Goal: Task Accomplishment & Management: Use online tool/utility

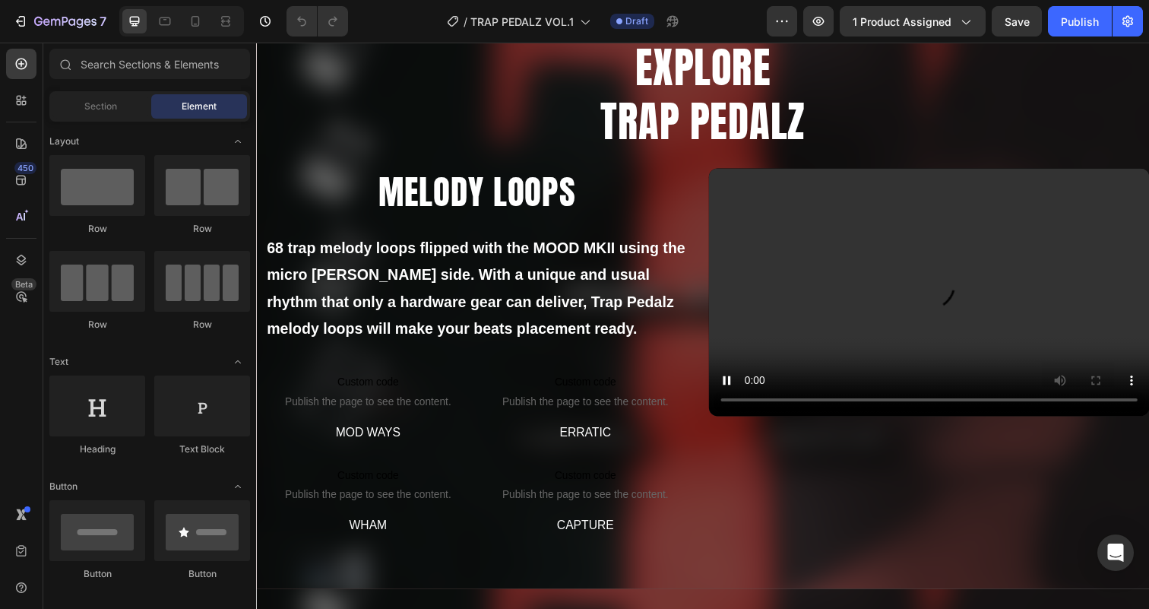
scroll to position [872, 0]
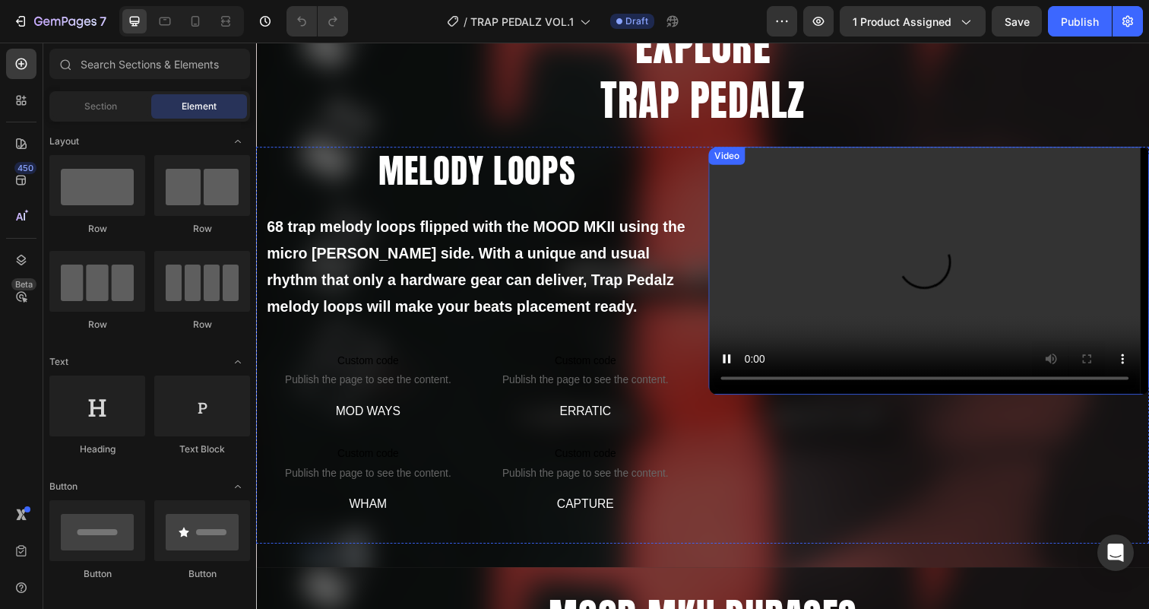
click at [738, 158] on div "Video" at bounding box center [736, 158] width 31 height 14
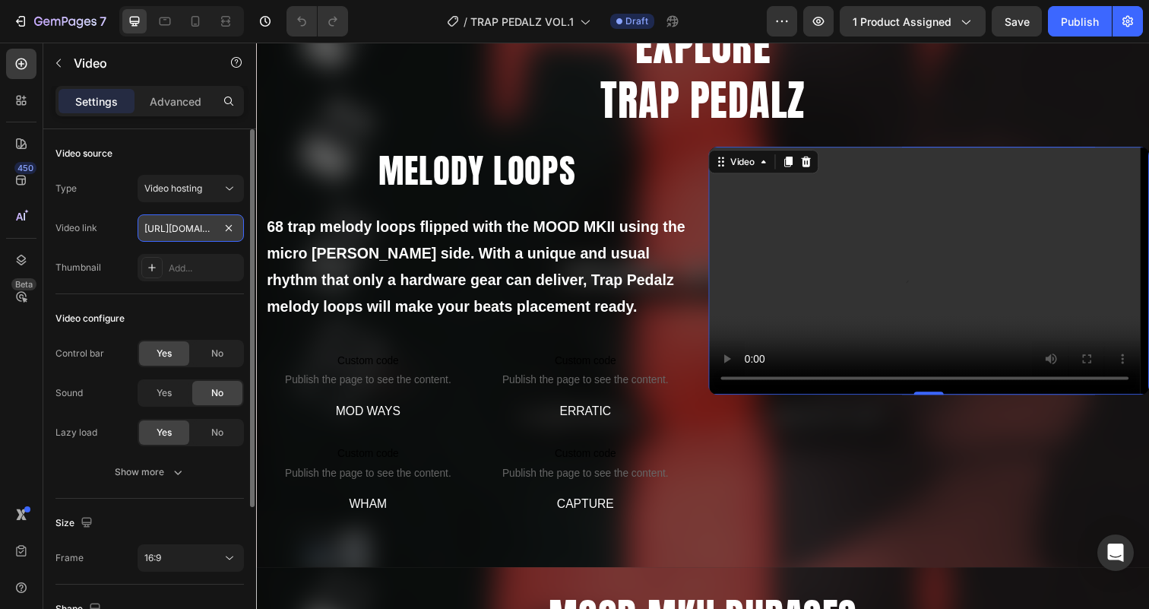
click at [172, 225] on input "[URL][DOMAIN_NAME]" at bounding box center [191, 227] width 106 height 27
paste input "af586efa805d443293d710f979d75e10"
type input "[URL][DOMAIN_NAME]"
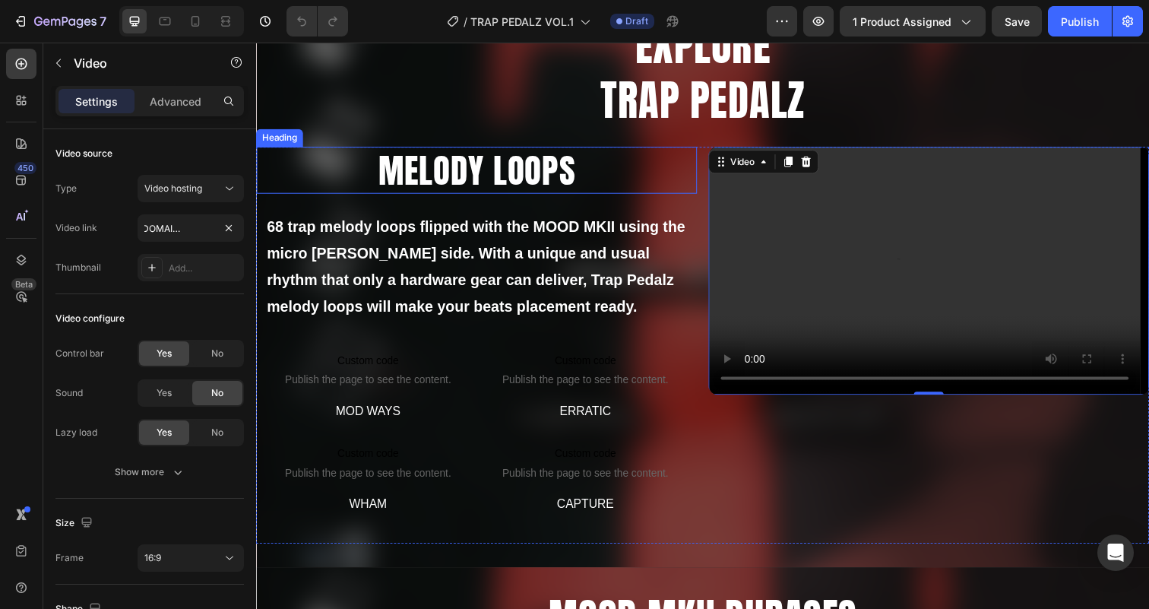
click at [470, 188] on h2 "MELODY LOOPS" at bounding box center [481, 173] width 450 height 49
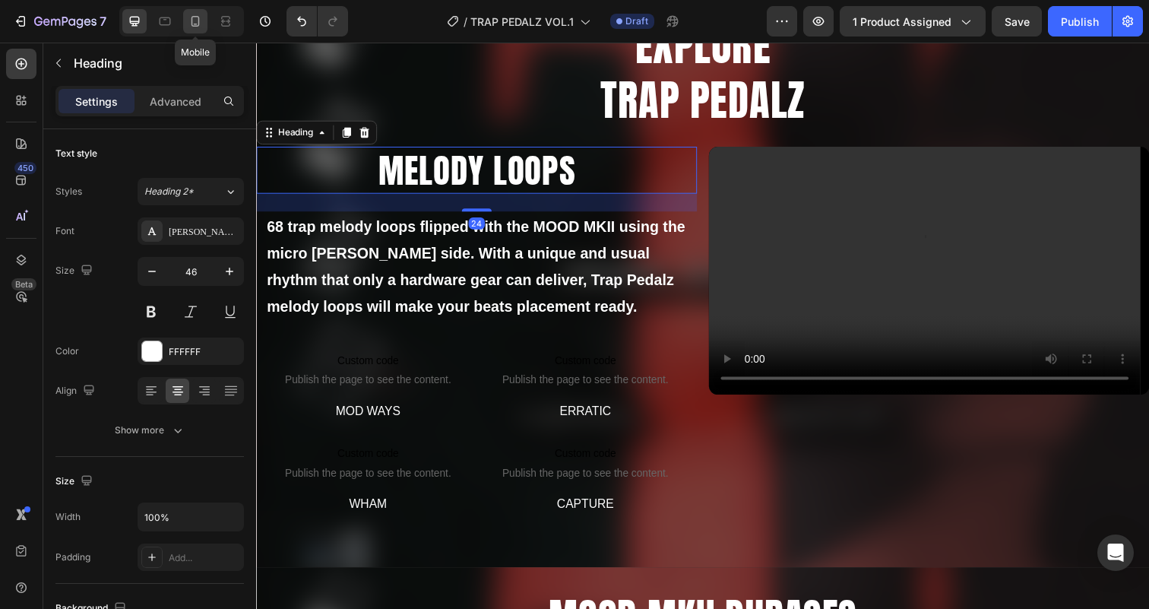
click at [194, 20] on icon at bounding box center [195, 21] width 15 height 15
type input "41"
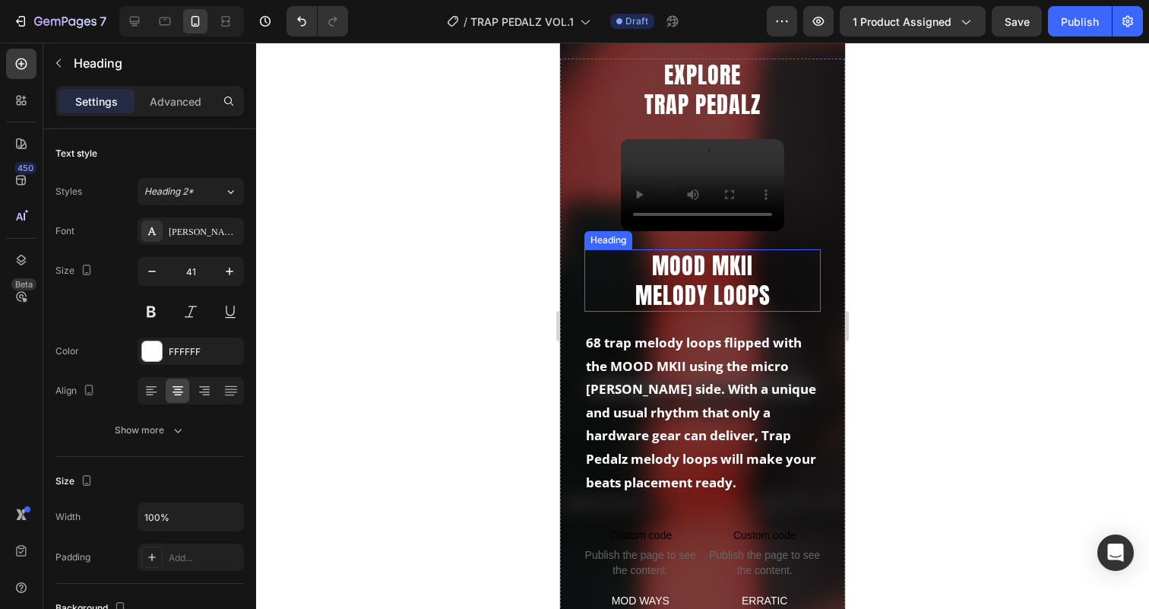
scroll to position [819, 0]
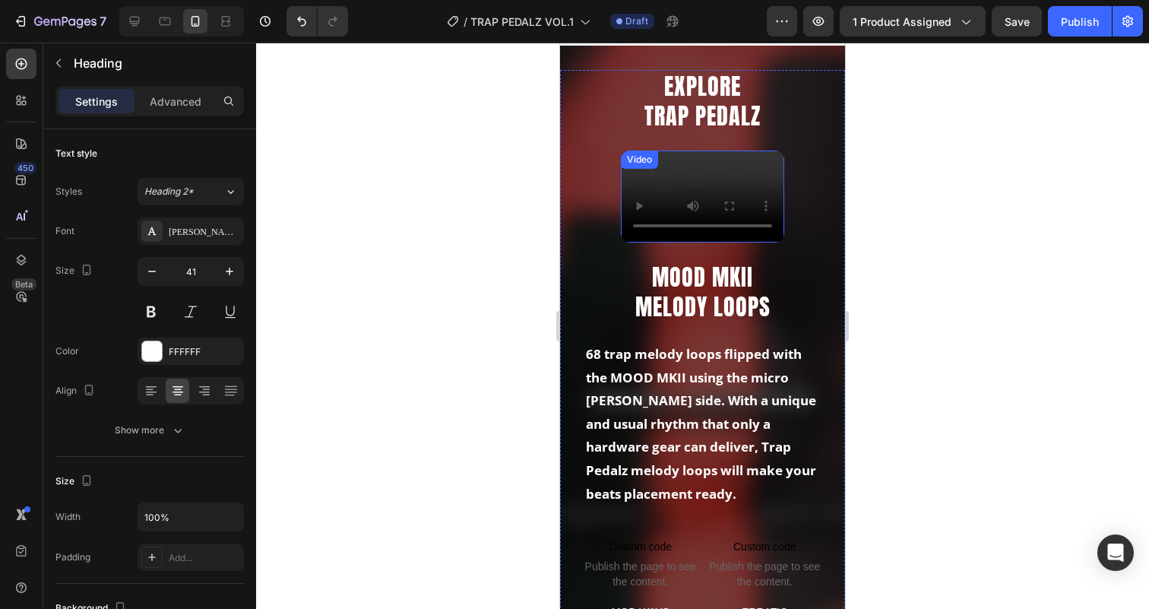
click at [631, 163] on div "Video" at bounding box center [639, 160] width 31 height 14
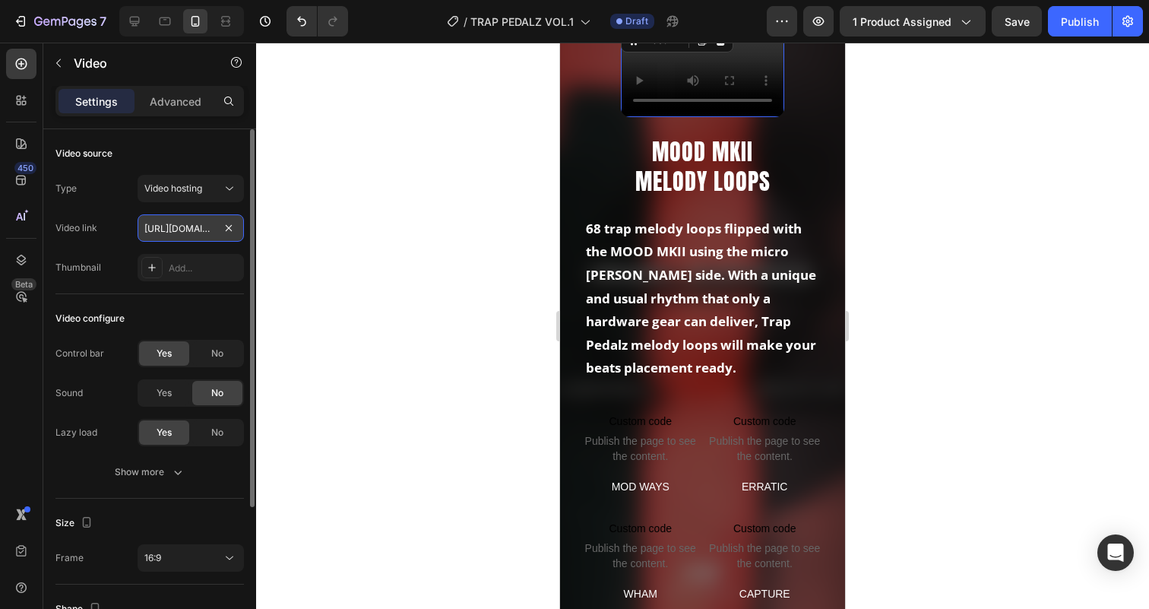
click at [176, 224] on input "[URL][DOMAIN_NAME]" at bounding box center [191, 227] width 106 height 27
paste input "af586efa805d443293d710f979d75e10"
type input "[URL][DOMAIN_NAME]"
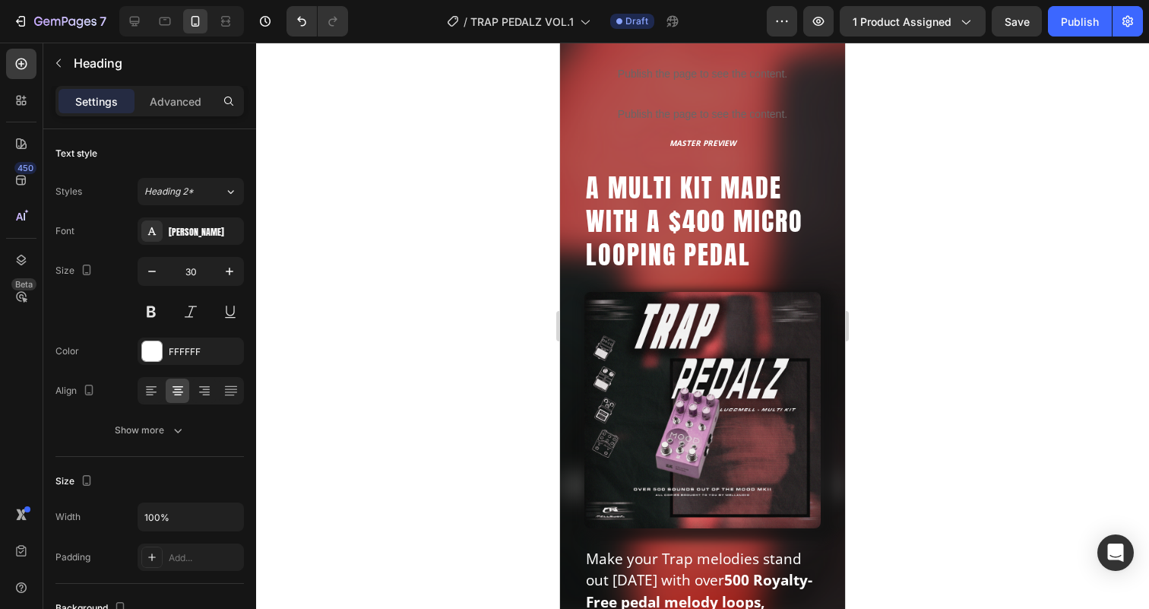
scroll to position [0, 0]
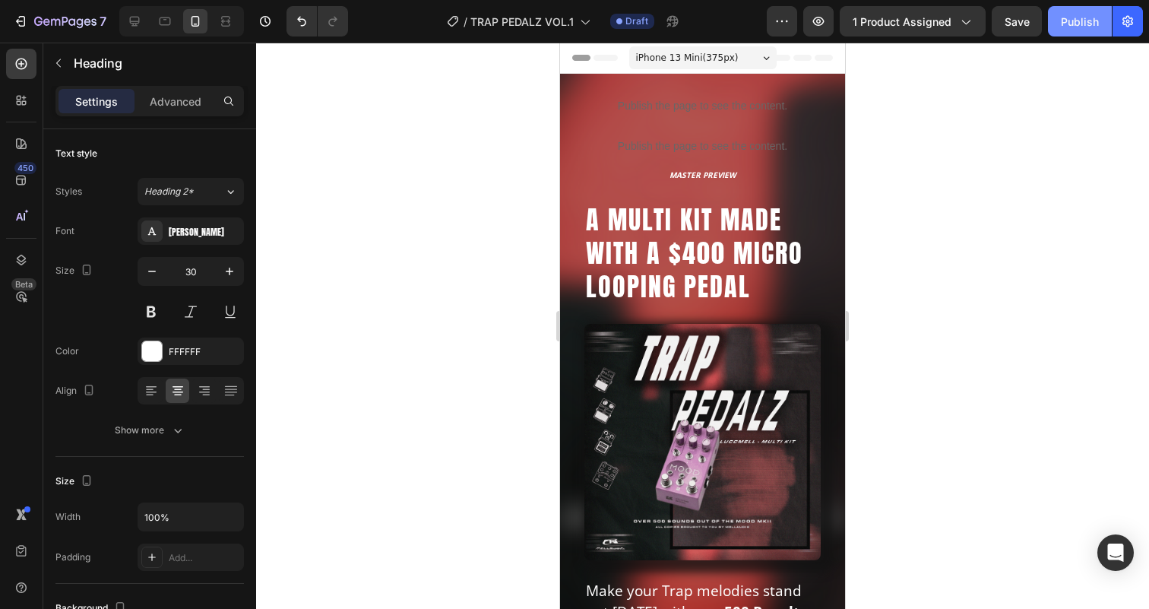
click at [1070, 26] on div "Publish" at bounding box center [1080, 22] width 38 height 16
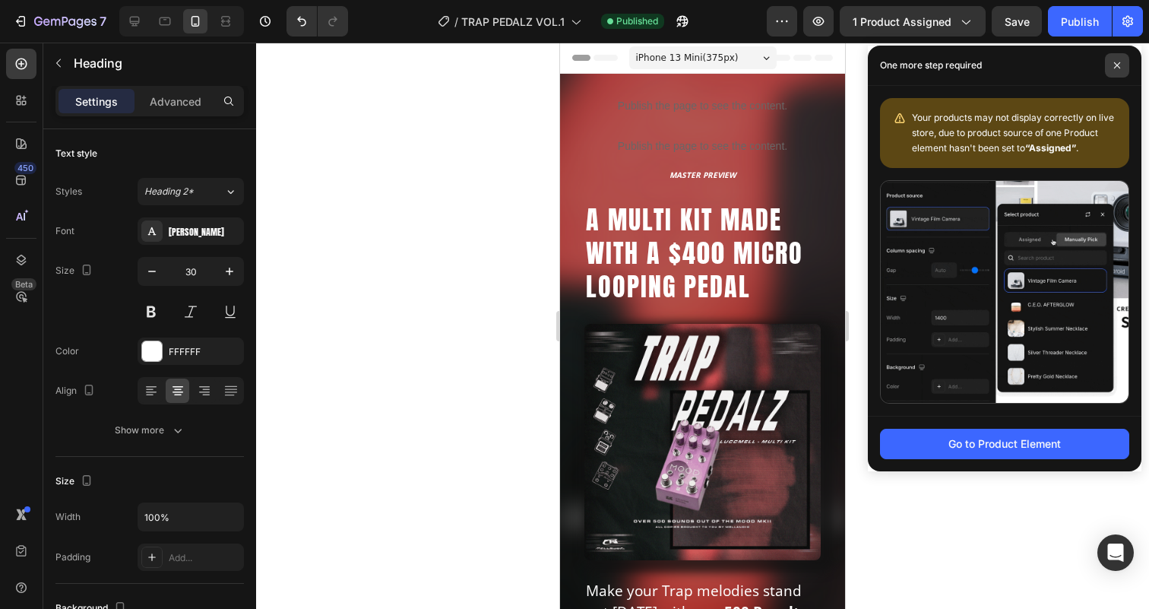
click at [1116, 66] on icon at bounding box center [1117, 66] width 8 height 8
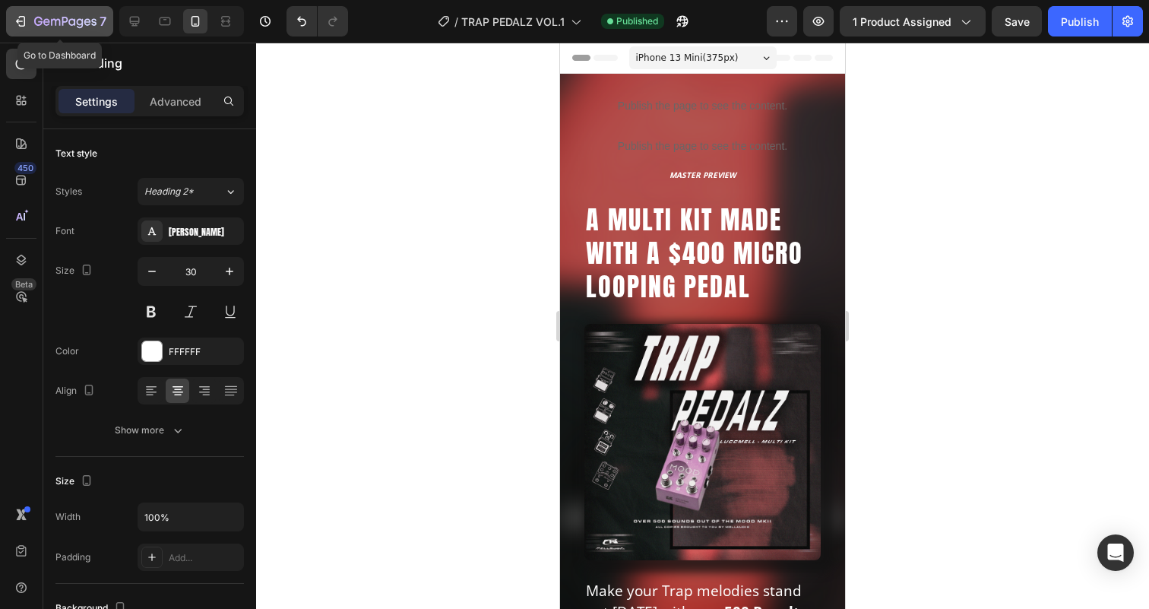
click at [33, 18] on div "7" at bounding box center [59, 21] width 93 height 18
